Goal: Find specific page/section: Find specific page/section

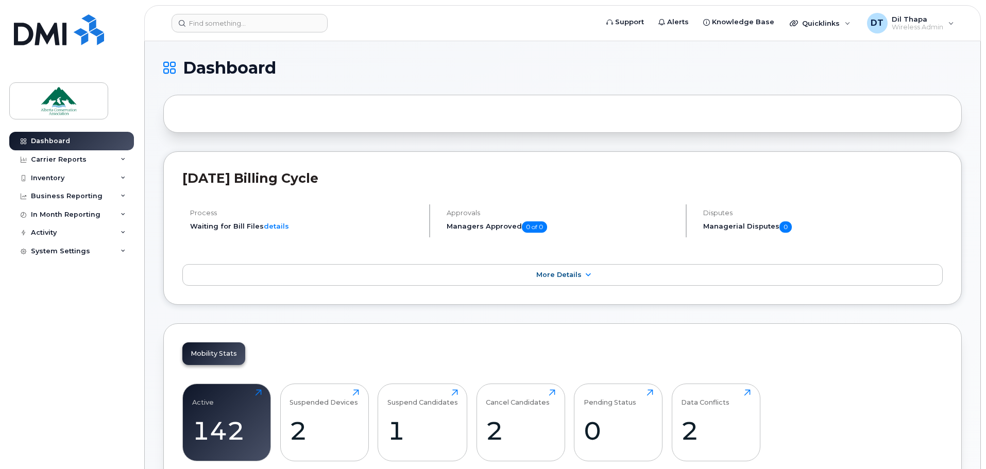
click at [276, 24] on input at bounding box center [249, 23] width 156 height 19
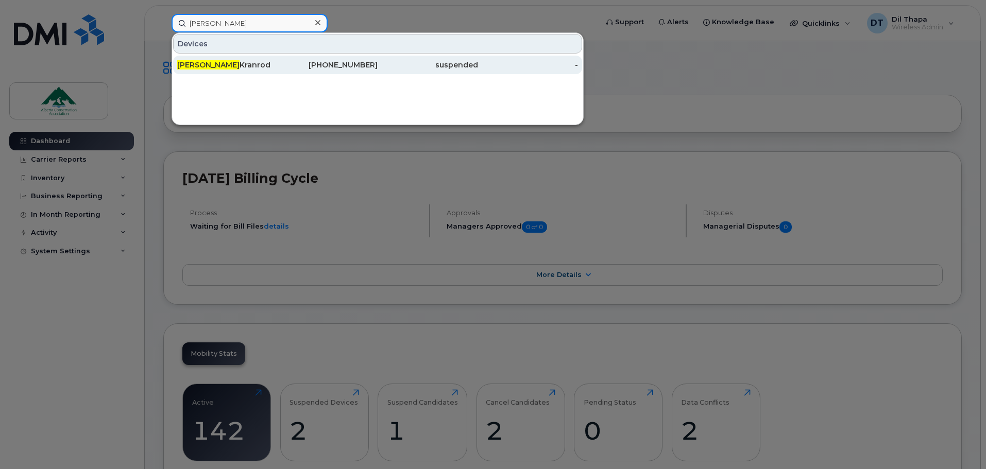
type input "joshua"
click at [244, 65] on div "Joshua Kranrod" at bounding box center [227, 65] width 100 height 10
